Goal: Find specific page/section: Find specific page/section

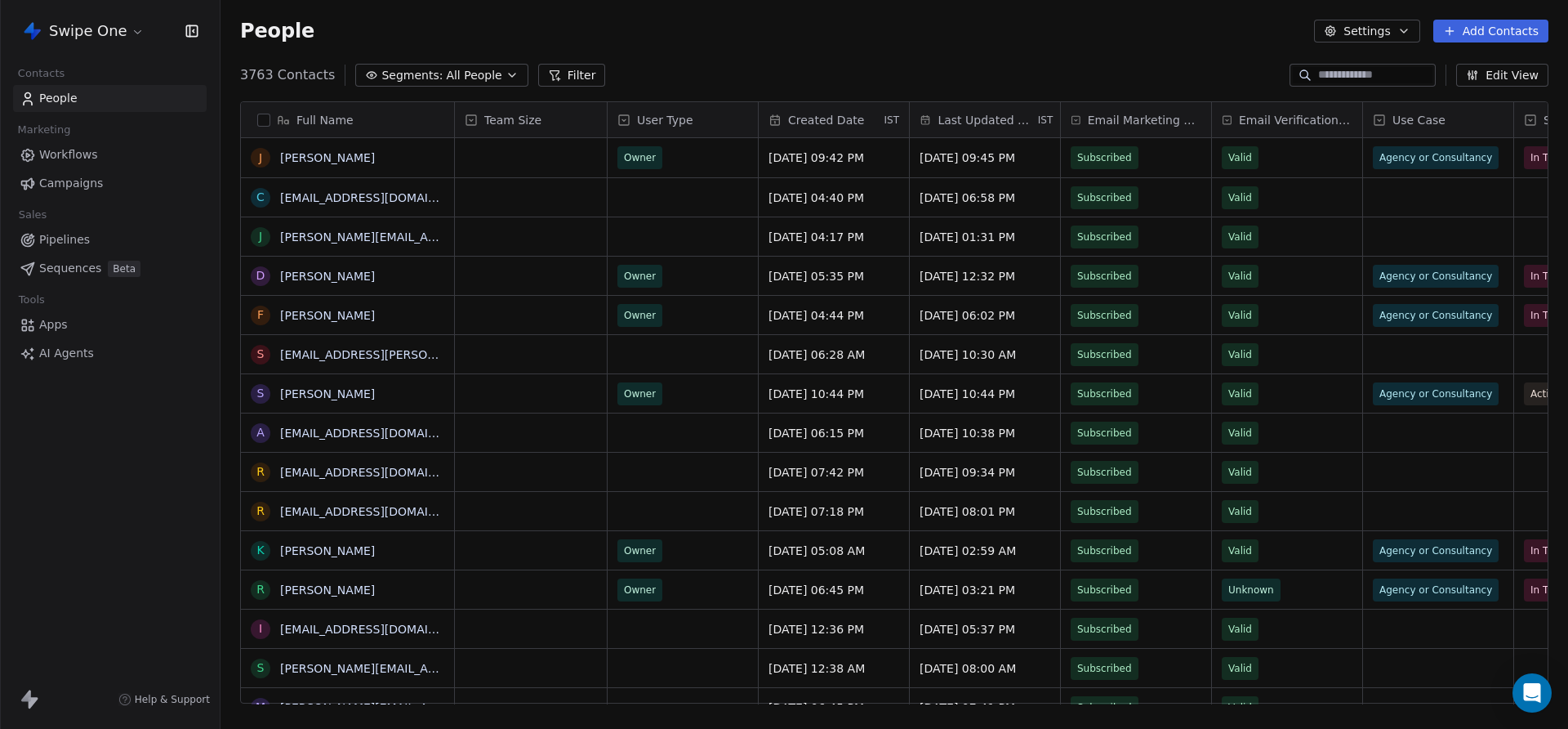
scroll to position [642, 1348]
